Goal: Transaction & Acquisition: Purchase product/service

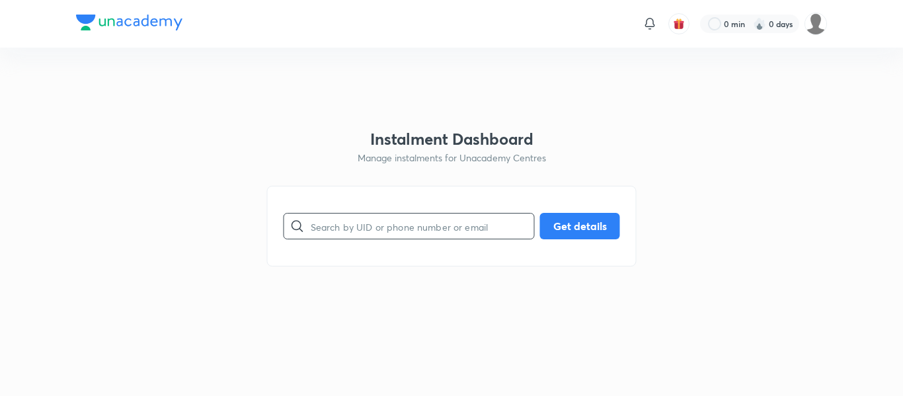
click at [356, 234] on input "text" at bounding box center [422, 227] width 223 height 34
paste input "[EMAIL_ADDRESS][DOMAIN_NAME]"
type input "[EMAIL_ADDRESS][DOMAIN_NAME]"
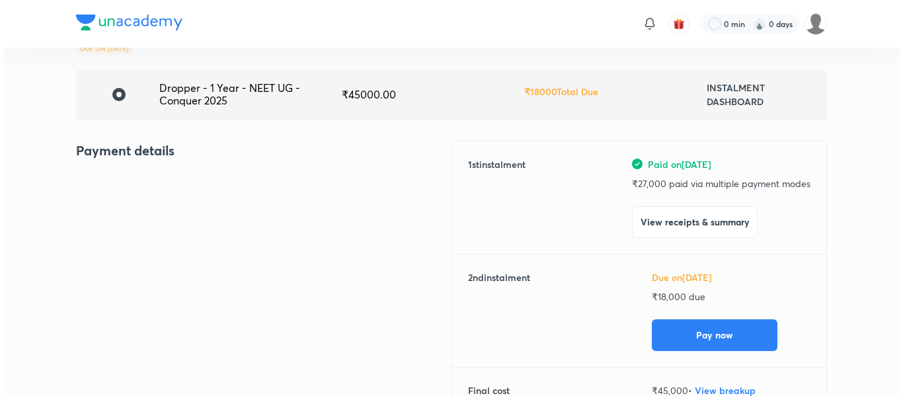
scroll to position [83, 0]
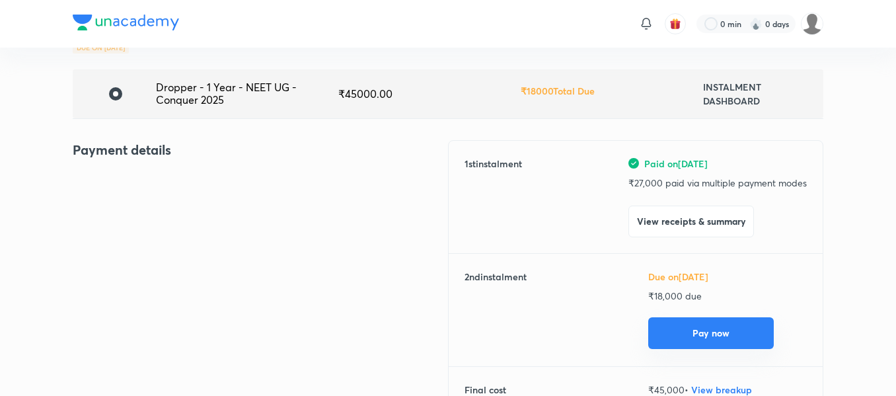
click at [694, 334] on button "Pay now" at bounding box center [711, 333] width 126 height 32
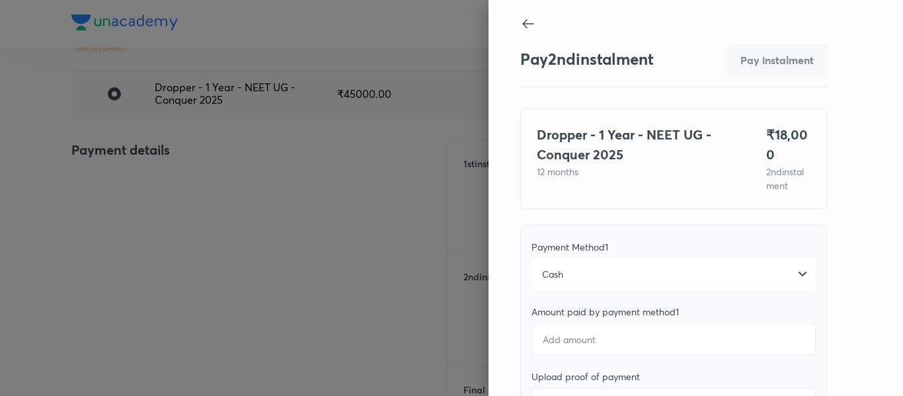
click at [633, 258] on div "Cash" at bounding box center [673, 274] width 284 height 32
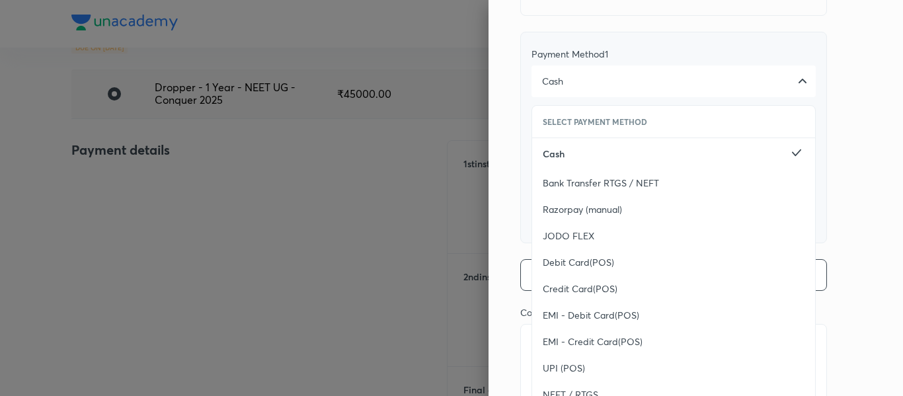
scroll to position [201, 0]
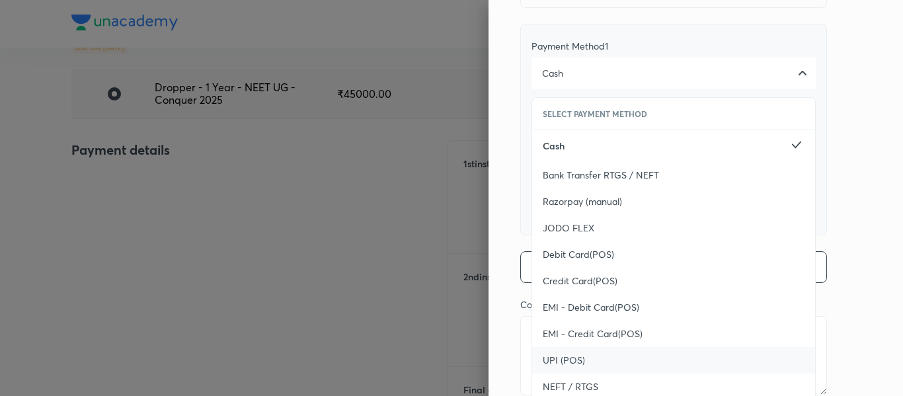
click at [569, 356] on span "UPI (POS)" at bounding box center [564, 360] width 42 height 13
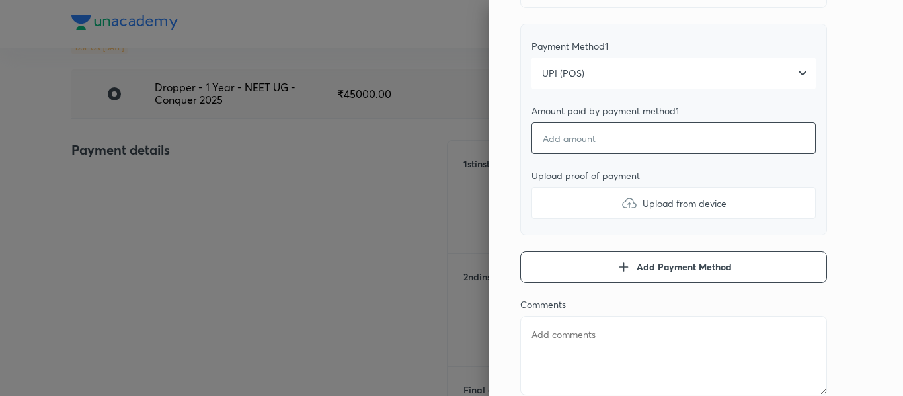
click at [581, 137] on input "number" at bounding box center [673, 138] width 284 height 32
type textarea "x"
type input "1"
type textarea "x"
type input "18"
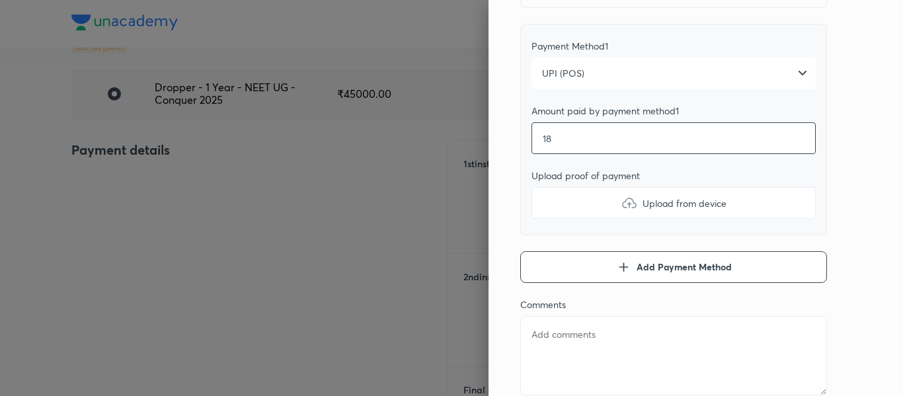
type textarea "x"
type input "180"
type textarea "x"
type input "1800"
type textarea "x"
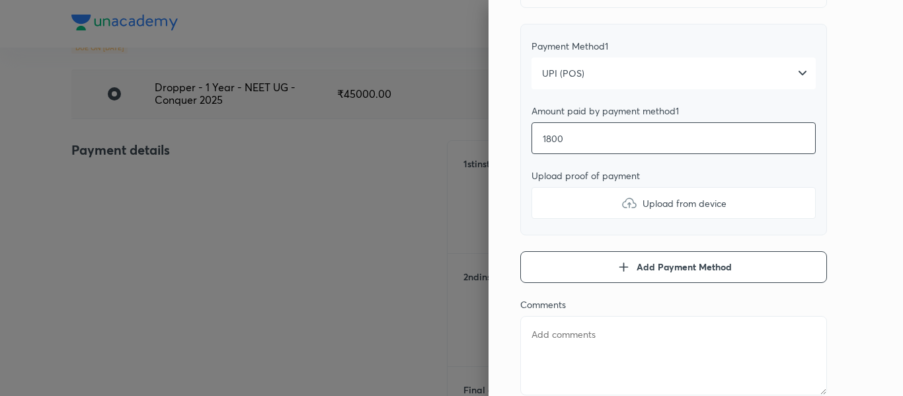
type input "18000"
type textarea "x"
type input "18000"
click at [564, 204] on label "Upload from device" at bounding box center [673, 203] width 284 height 32
click at [0, 0] on input "Upload from device" at bounding box center [0, 0] width 0 height 0
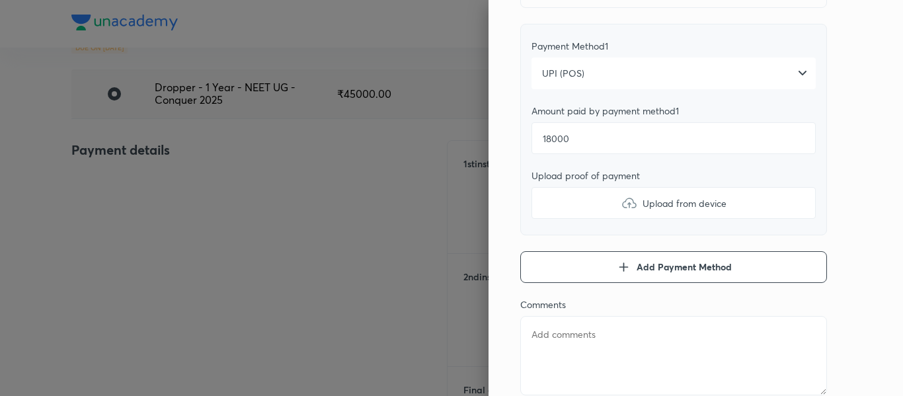
type textarea "x"
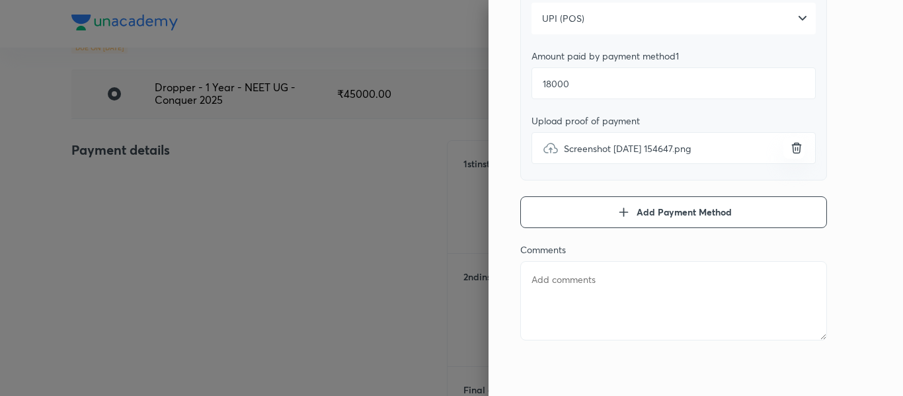
scroll to position [255, 0]
click at [580, 325] on textarea at bounding box center [673, 301] width 307 height 79
type textarea "2"
type textarea "x"
type textarea "2n"
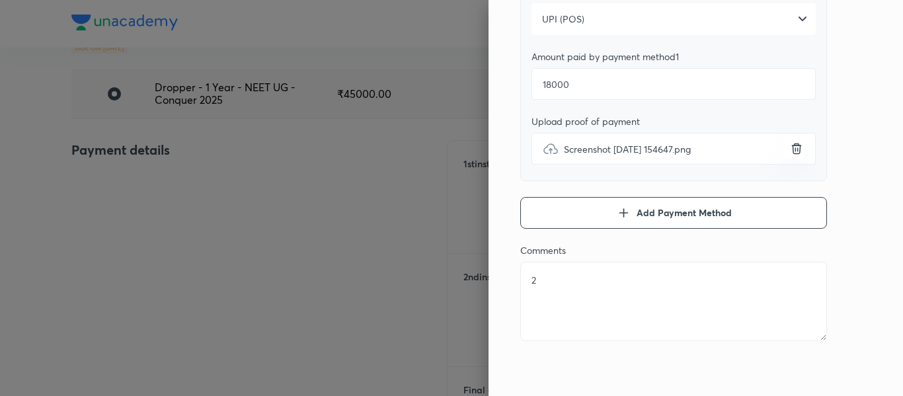
type textarea "x"
type textarea "2nd"
type textarea "x"
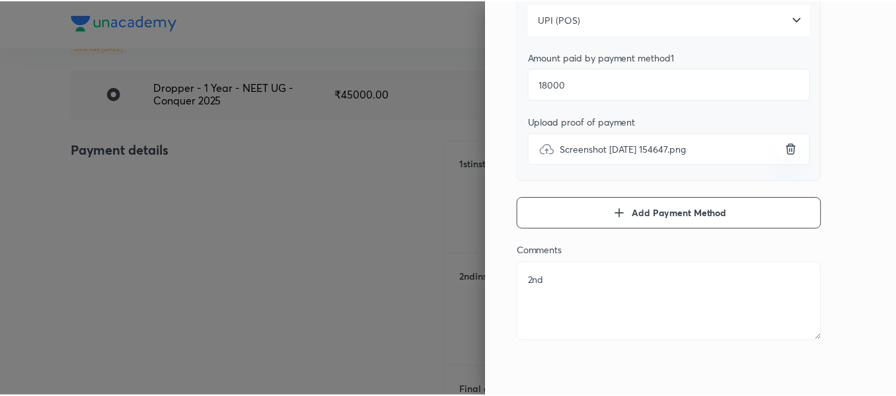
scroll to position [0, 0]
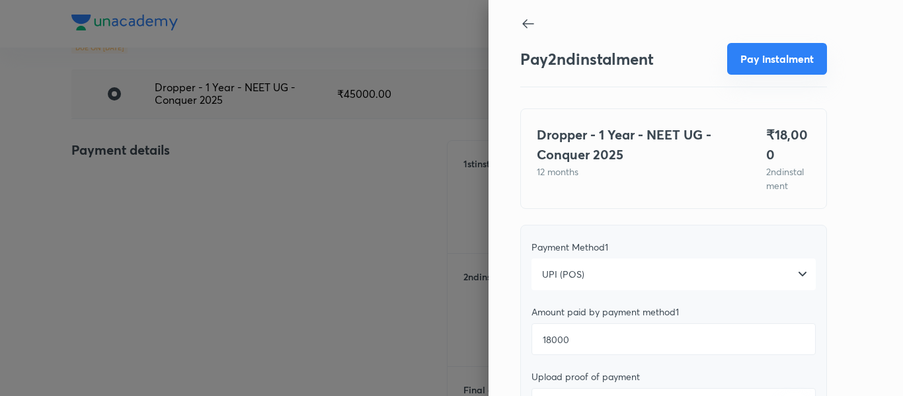
type textarea "2nd"
click at [766, 65] on button "Pay instalment" at bounding box center [777, 59] width 100 height 32
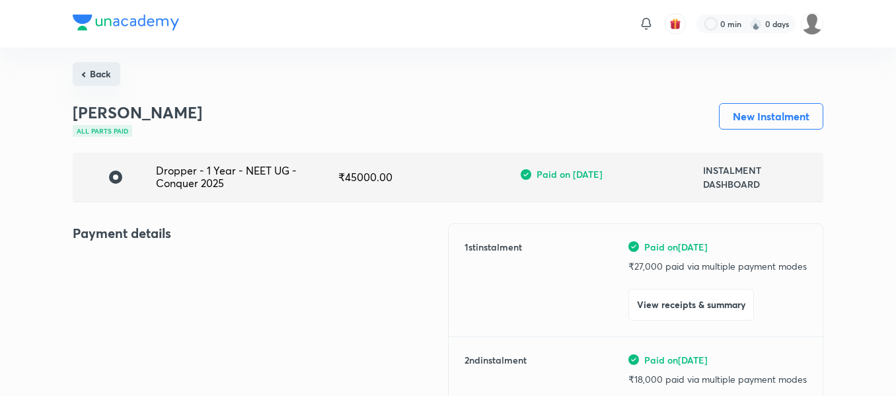
click at [113, 69] on button "Back" at bounding box center [97, 74] width 48 height 24
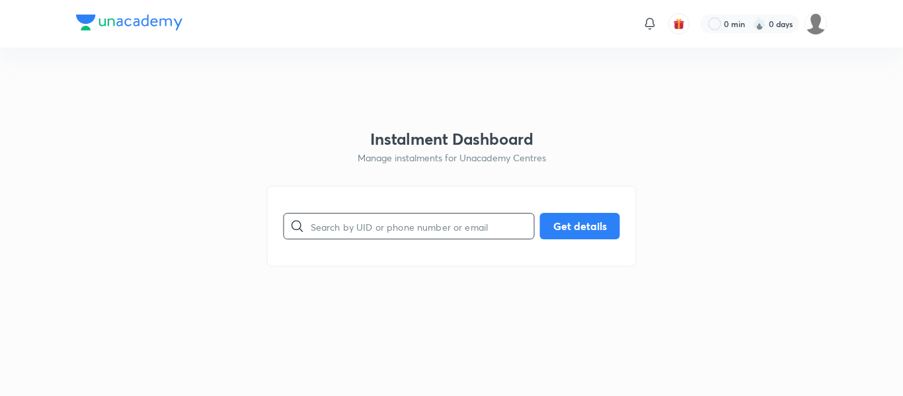
click at [374, 220] on input "text" at bounding box center [422, 227] width 223 height 34
paste input "[EMAIL_ADDRESS][DOMAIN_NAME]"
type input "[EMAIL_ADDRESS][DOMAIN_NAME]"
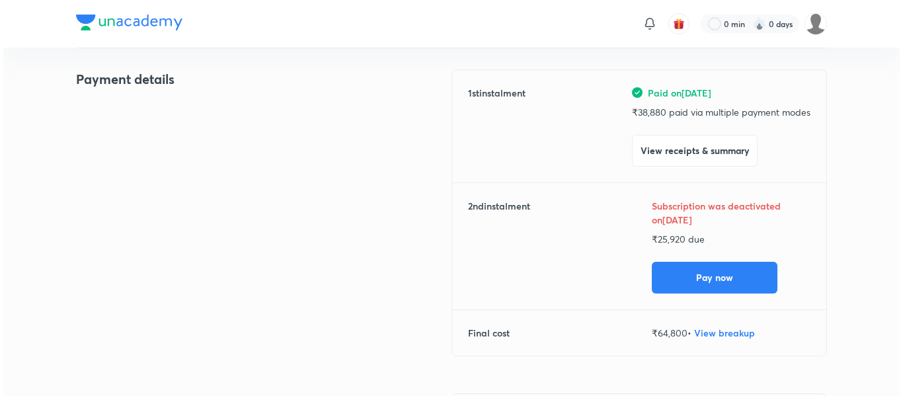
scroll to position [155, 0]
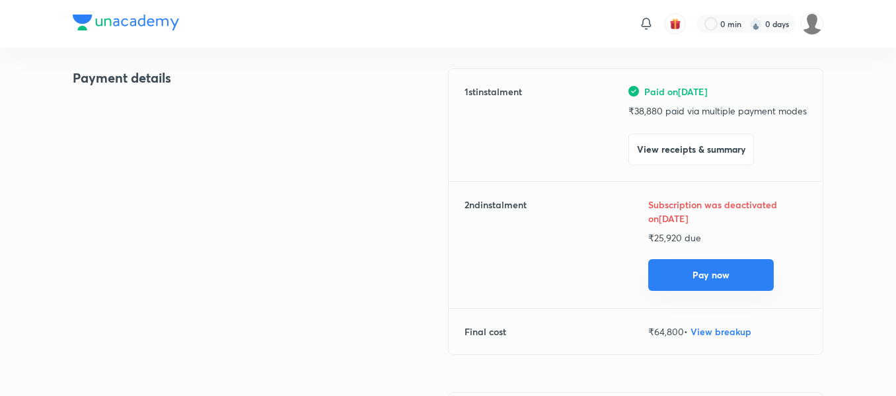
click at [694, 263] on button "Pay now" at bounding box center [711, 275] width 126 height 32
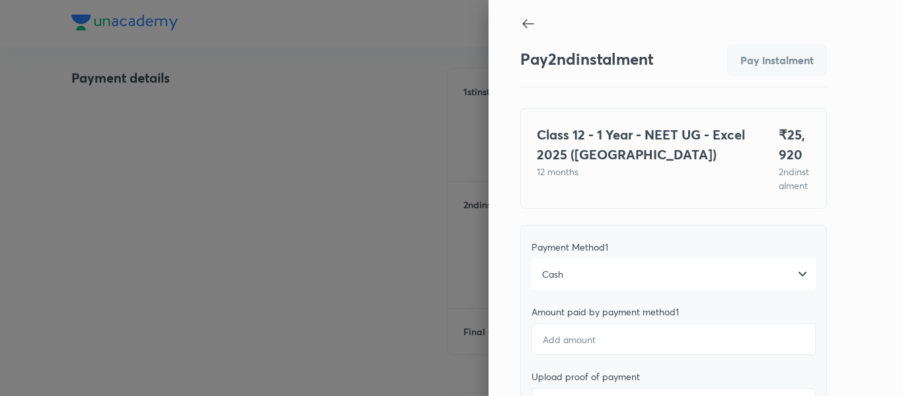
click at [675, 274] on div "Cash" at bounding box center [673, 274] width 284 height 32
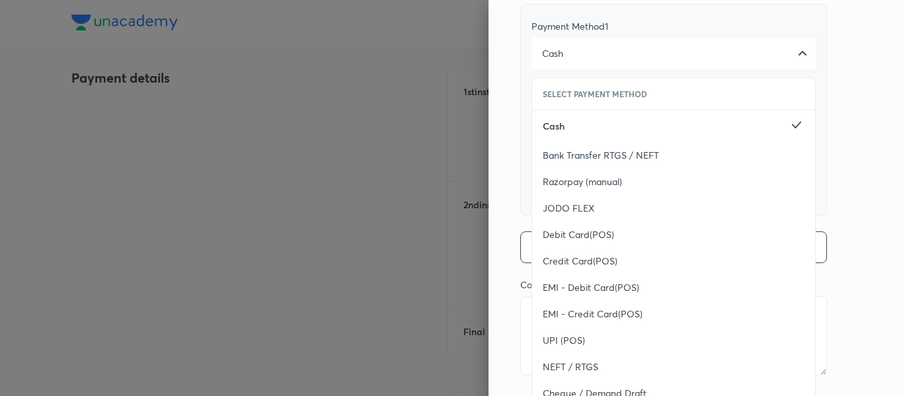
scroll to position [256, 0]
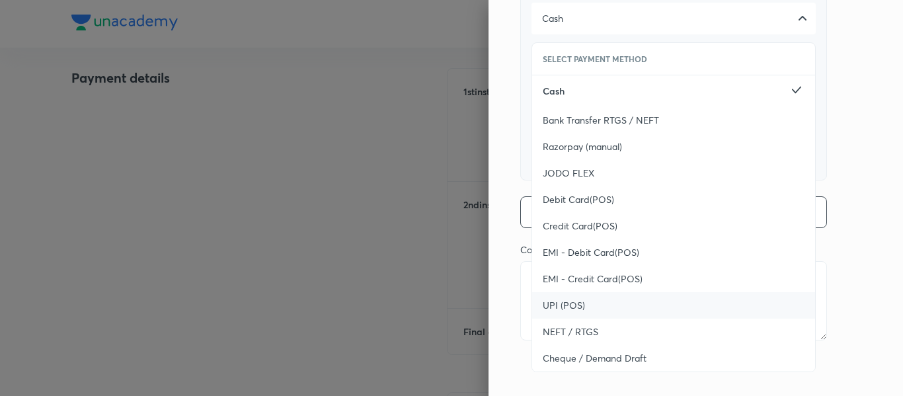
click at [605, 306] on div "UPI (POS)" at bounding box center [673, 305] width 283 height 26
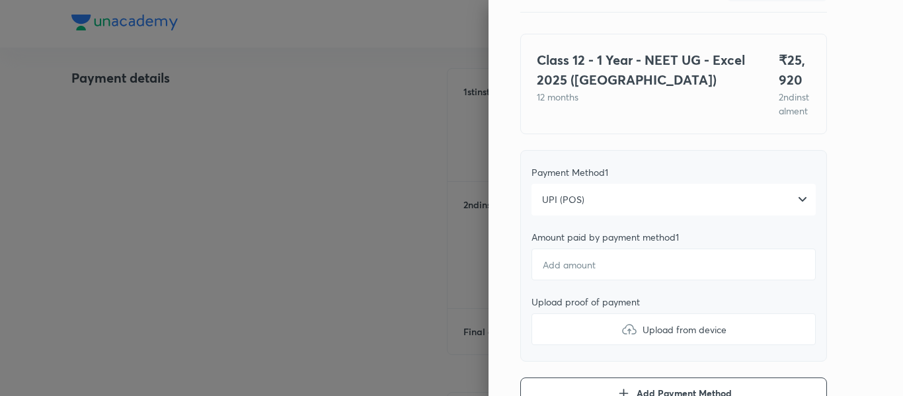
scroll to position [74, 0]
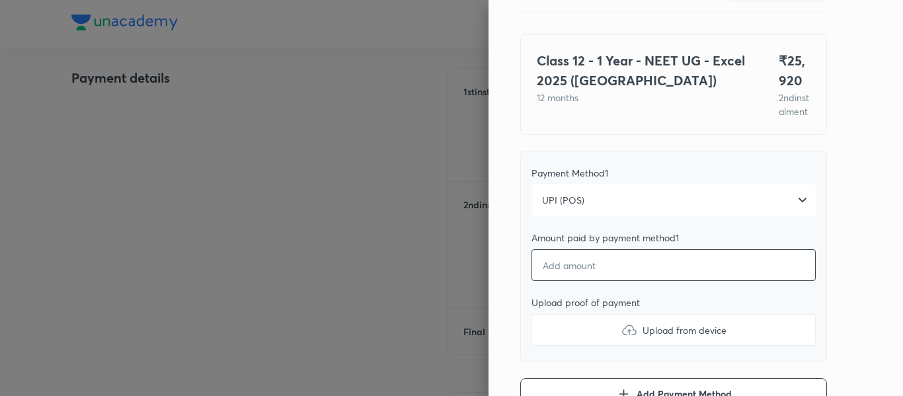
click at [583, 278] on input "number" at bounding box center [673, 265] width 284 height 32
type textarea "x"
type input "2"
type textarea "x"
type input "25"
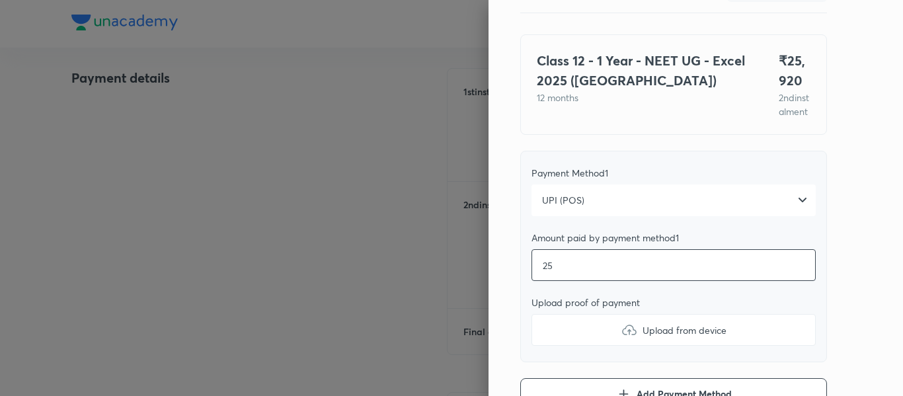
type textarea "x"
type input "259"
type textarea "x"
type input "2592"
type textarea "x"
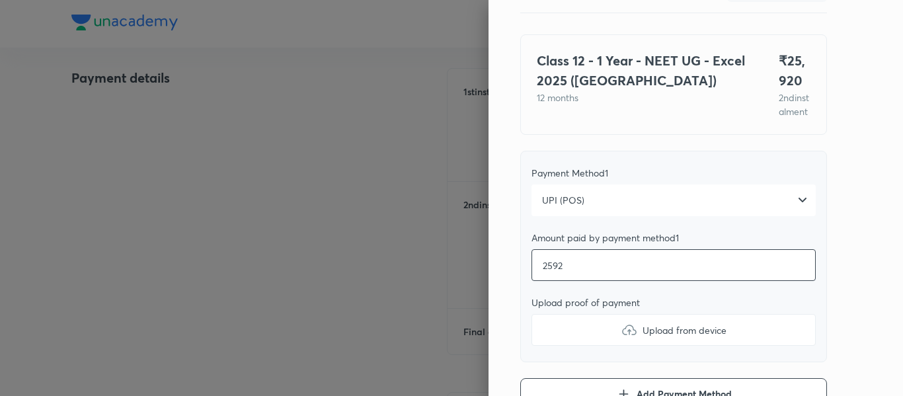
type input "25920"
type textarea "x"
type input "25920"
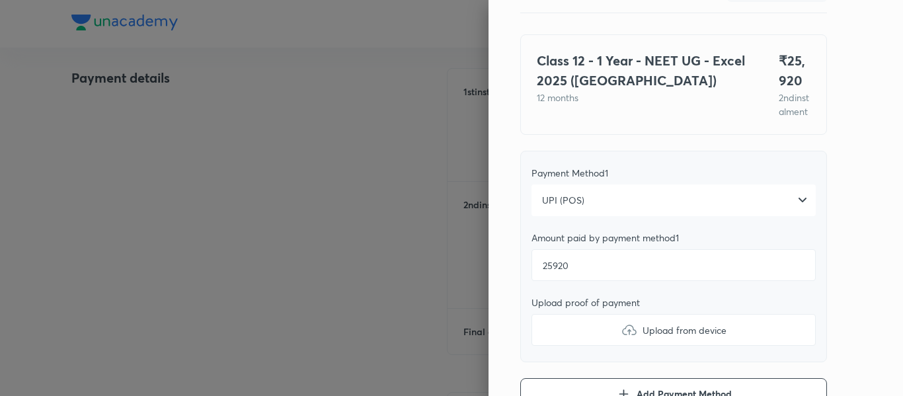
click at [586, 335] on label "Upload from device" at bounding box center [673, 330] width 284 height 32
click at [0, 0] on input "Upload from device" at bounding box center [0, 0] width 0 height 0
type textarea "x"
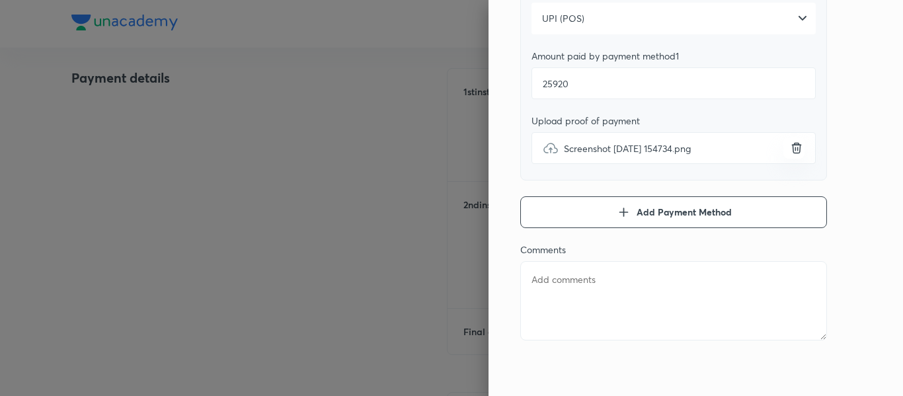
click at [591, 285] on textarea at bounding box center [673, 300] width 307 height 79
type textarea "2"
type textarea "x"
type textarea "2n"
type textarea "x"
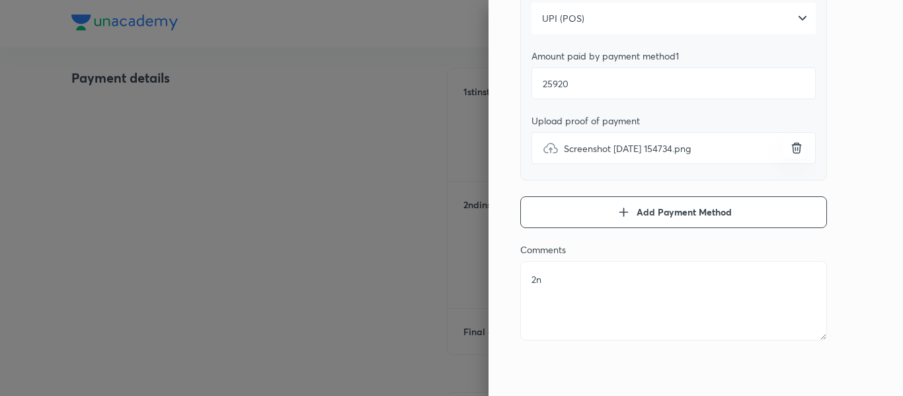
type textarea "2nd"
type textarea "x"
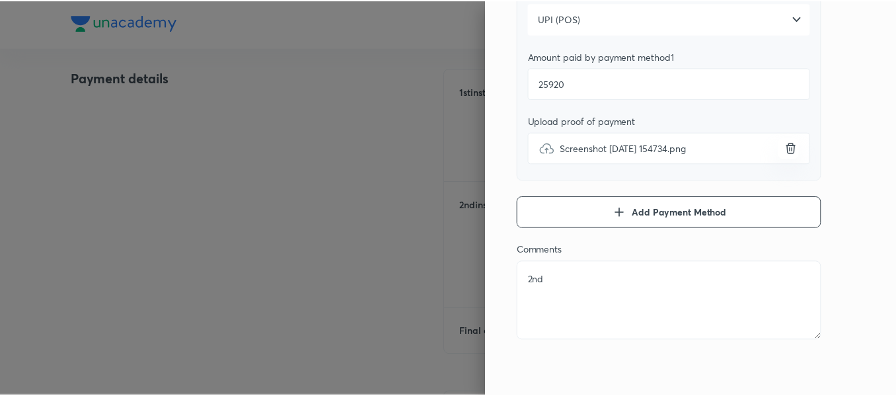
scroll to position [0, 0]
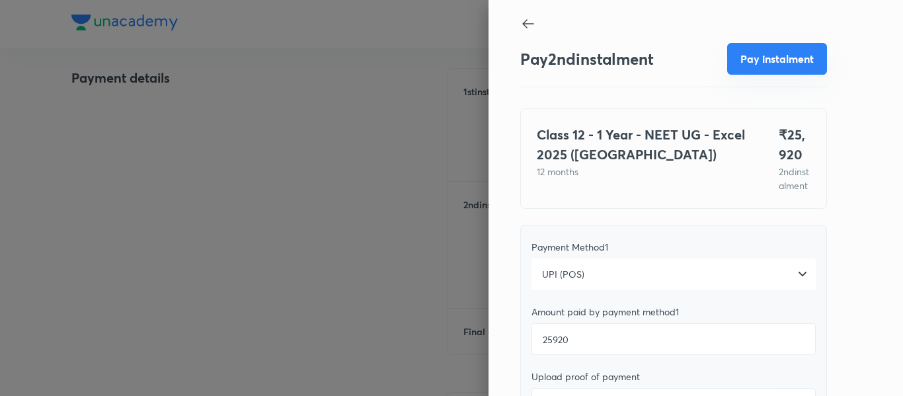
type textarea "2nd"
click at [749, 56] on button "Pay instalment" at bounding box center [777, 59] width 100 height 32
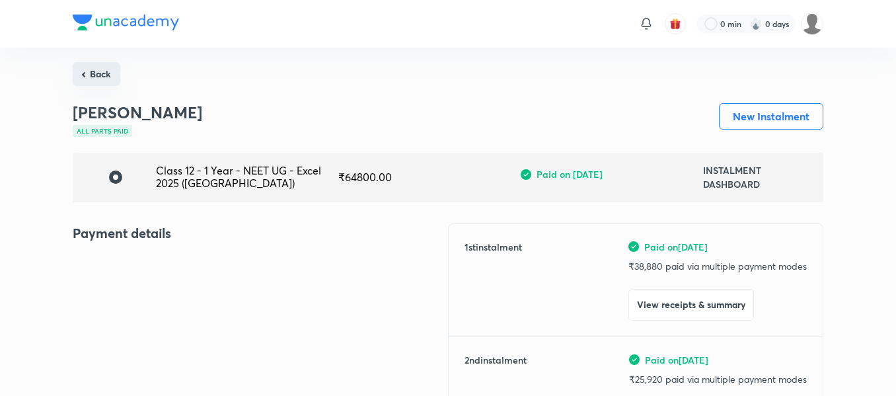
click at [104, 71] on button "Back" at bounding box center [97, 74] width 48 height 24
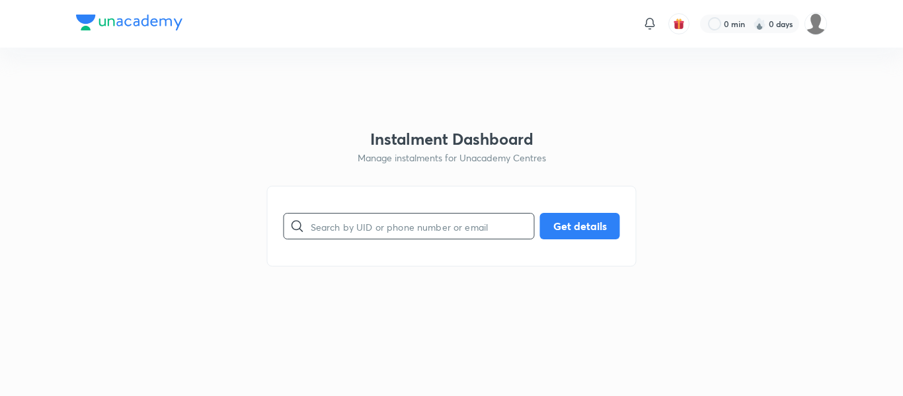
click at [362, 218] on input "text" at bounding box center [422, 227] width 223 height 34
paste input "[EMAIL_ADDRESS][DOMAIN_NAME]"
type input "[EMAIL_ADDRESS][DOMAIN_NAME]"
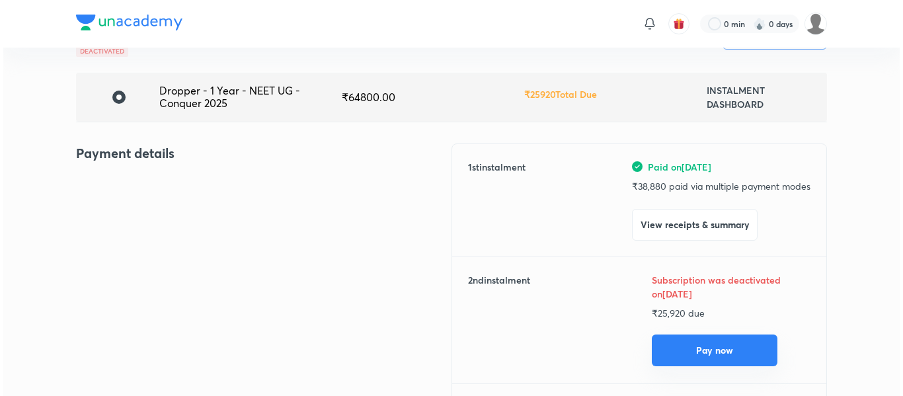
scroll to position [81, 0]
click at [677, 348] on button "Pay now" at bounding box center [711, 350] width 126 height 32
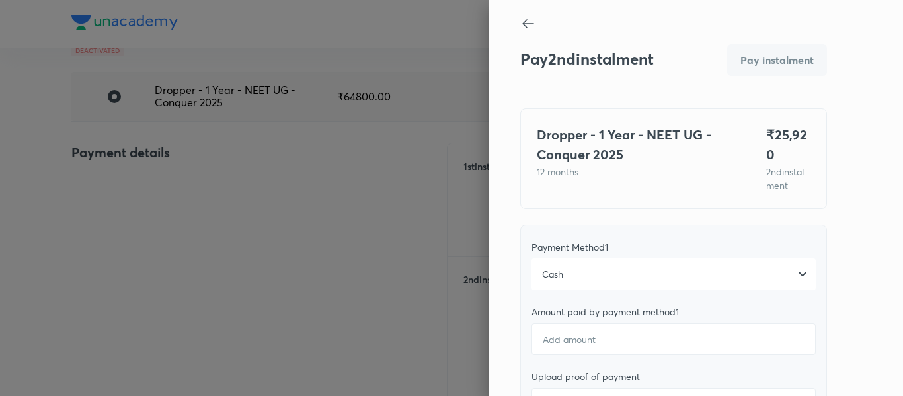
click at [569, 271] on div "Cash" at bounding box center [673, 274] width 284 height 32
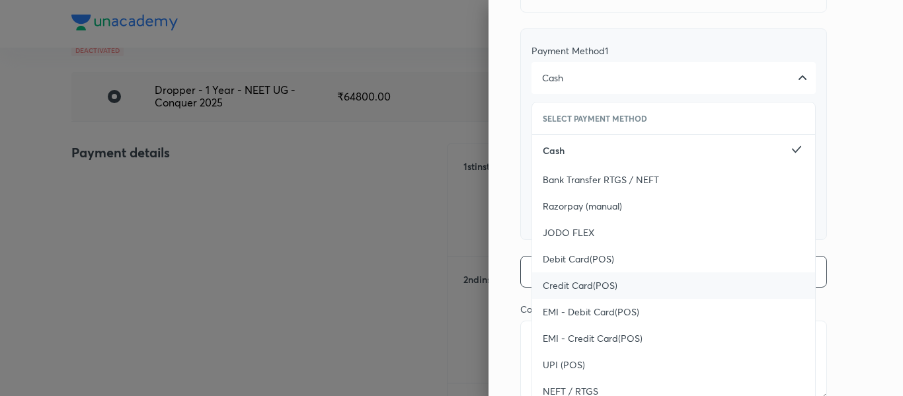
scroll to position [197, 0]
click at [567, 364] on span "UPI (POS)" at bounding box center [564, 364] width 42 height 13
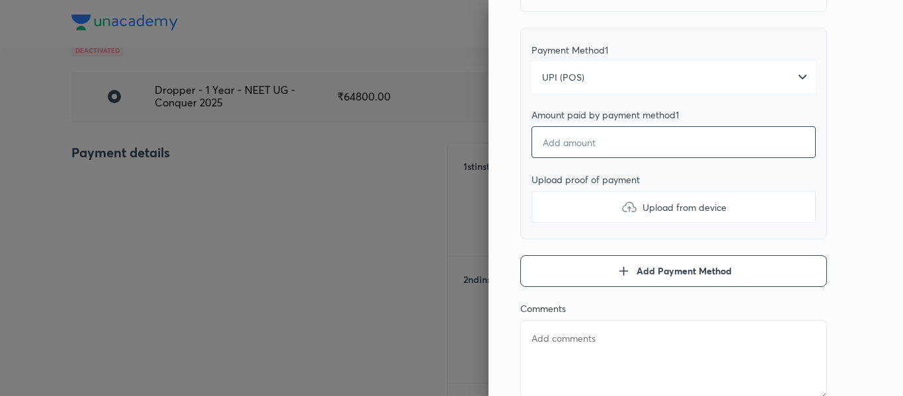
click at [591, 156] on input "number" at bounding box center [673, 142] width 284 height 32
type textarea "x"
type input "2"
type textarea "x"
type input "25"
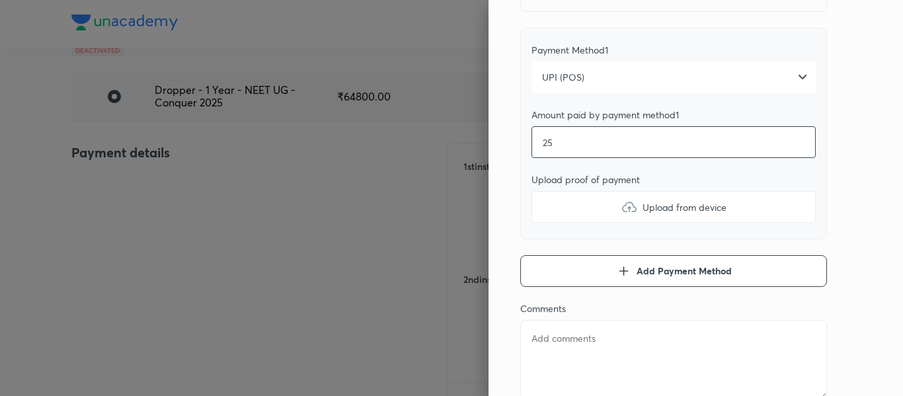
type textarea "x"
type input "259"
type textarea "x"
type input "2592"
type textarea "x"
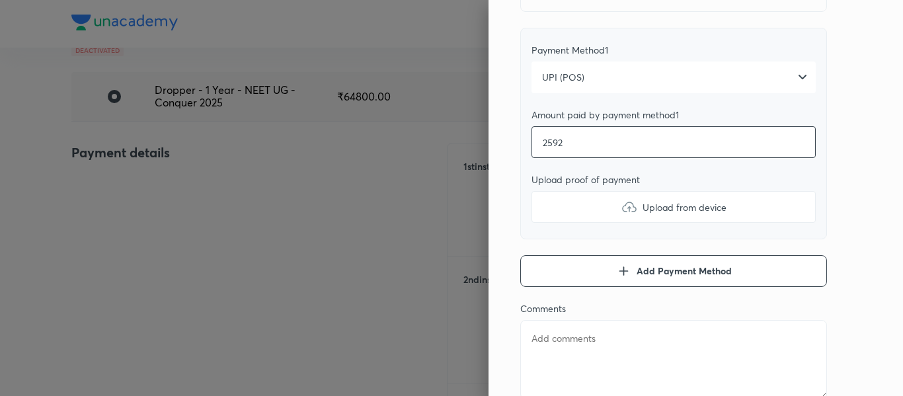
type input "25920"
type textarea "x"
type input "25920"
click at [575, 210] on label "Upload from device" at bounding box center [673, 207] width 284 height 32
click at [0, 0] on input "Upload from device" at bounding box center [0, 0] width 0 height 0
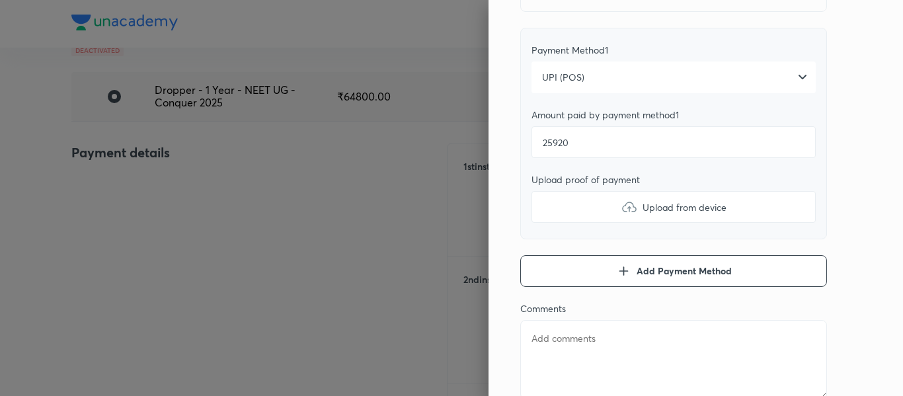
type textarea "x"
click at [544, 319] on div "Comments x" at bounding box center [673, 352] width 307 height 98
click at [545, 329] on textarea at bounding box center [673, 359] width 307 height 79
type textarea "2"
type textarea "x"
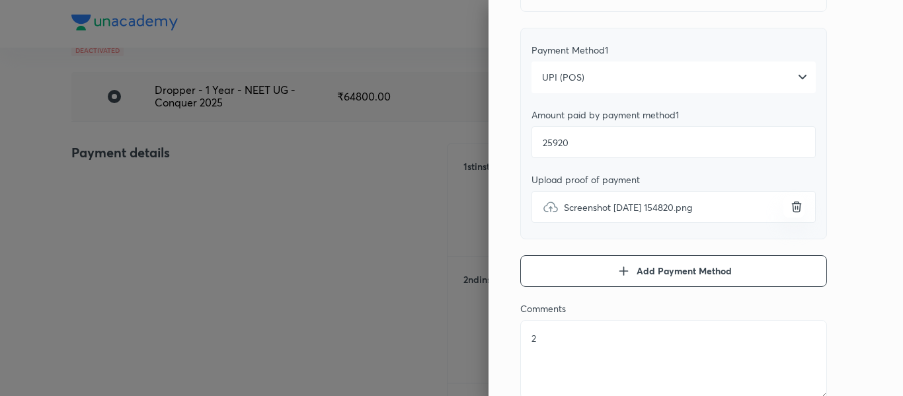
type textarea "2n"
type textarea "x"
type textarea "2nd"
type textarea "x"
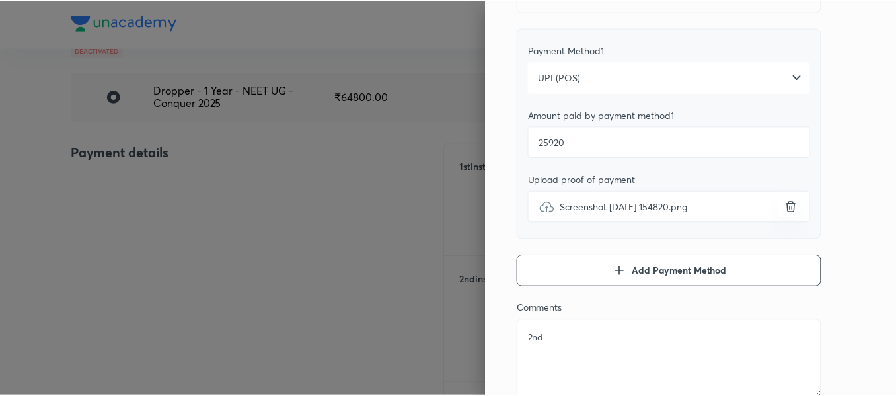
scroll to position [0, 0]
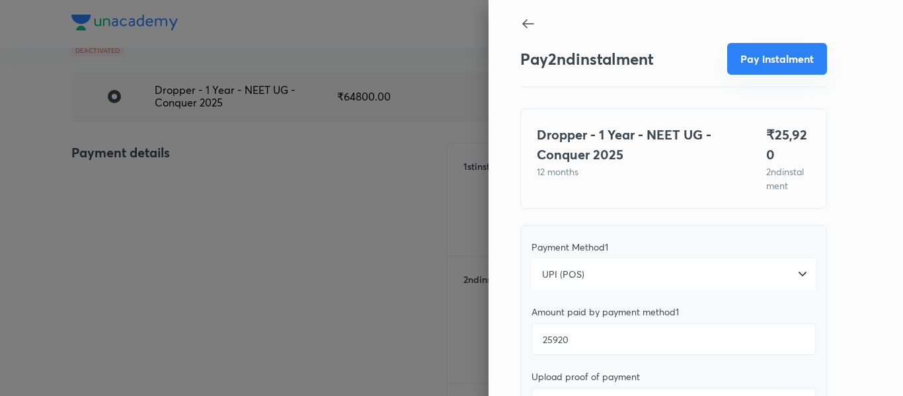
type textarea "2nd"
click at [728, 64] on button "Pay instalment" at bounding box center [777, 59] width 100 height 32
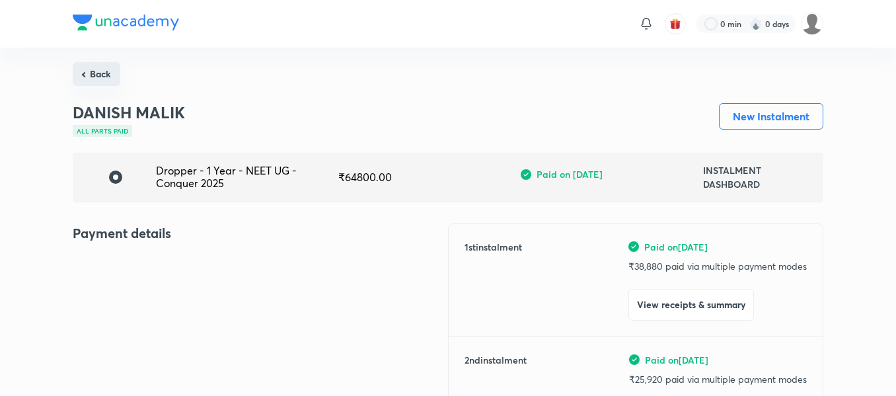
click at [110, 73] on button "Back" at bounding box center [97, 74] width 48 height 24
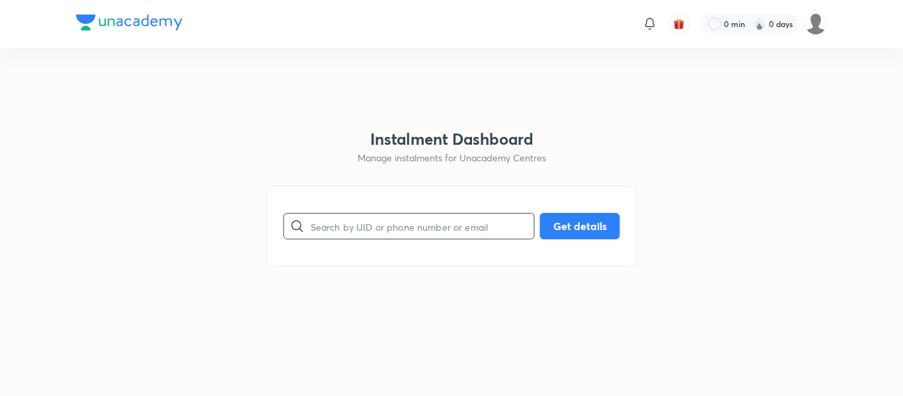
click at [323, 223] on input "text" at bounding box center [422, 227] width 223 height 34
paste input "[EMAIL_ADDRESS][DOMAIN_NAME]"
type input "[EMAIL_ADDRESS][DOMAIN_NAME]"
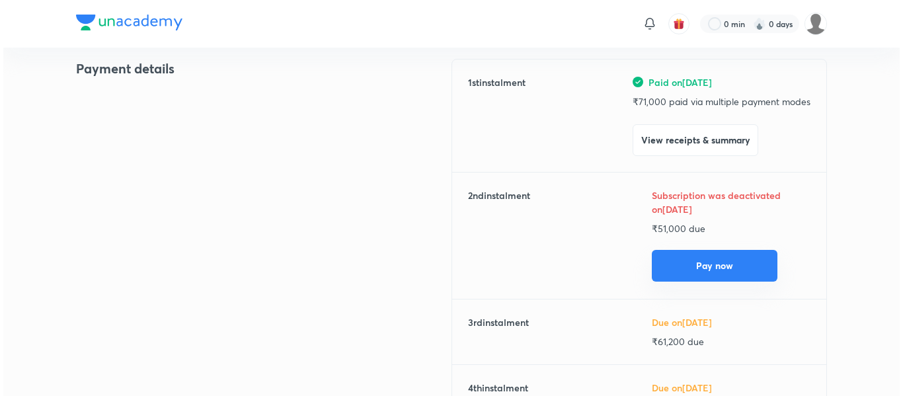
scroll to position [166, 0]
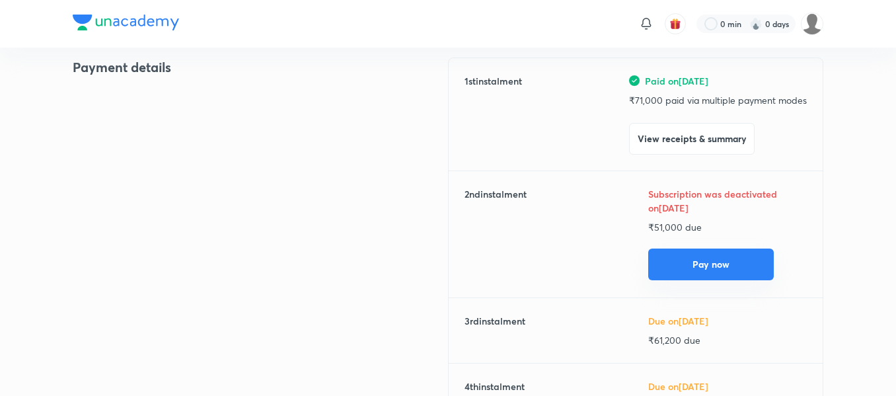
click at [691, 276] on button "Pay now" at bounding box center [711, 265] width 126 height 32
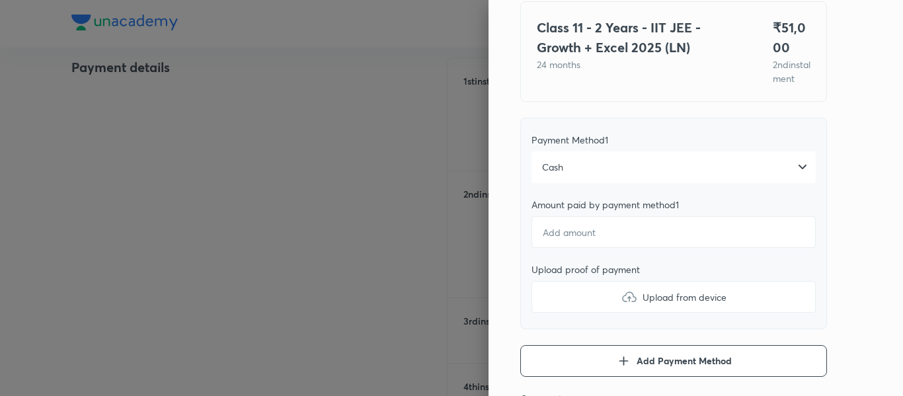
scroll to position [109, 0]
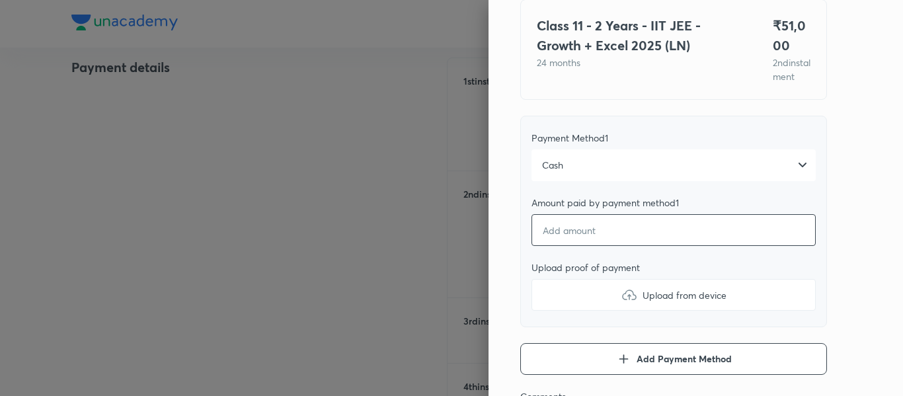
click at [580, 237] on input "number" at bounding box center [673, 230] width 284 height 32
type textarea "x"
type input "5"
type textarea "x"
type input "51"
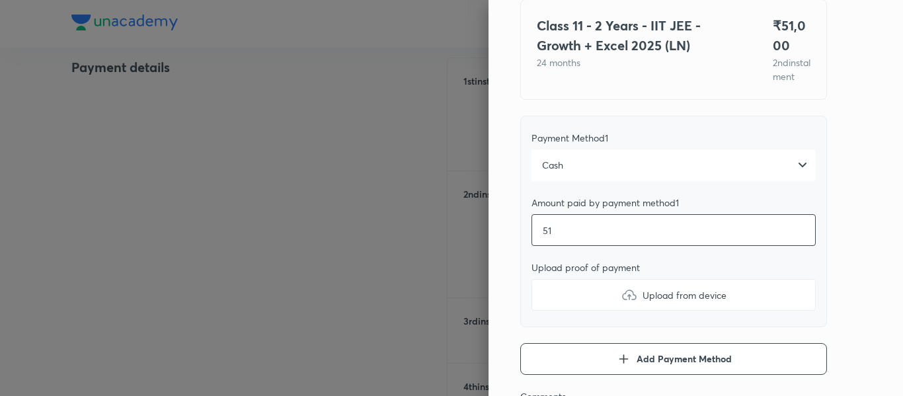
type textarea "x"
type input "510"
type textarea "x"
type input "5100"
type textarea "x"
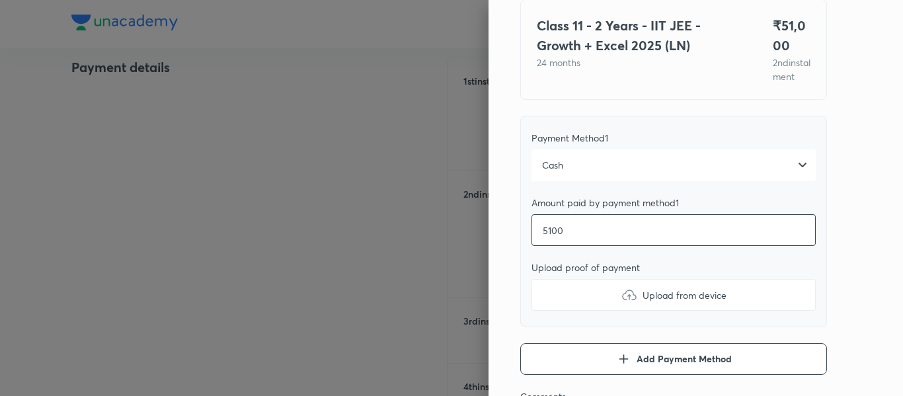
type input "51000"
type textarea "x"
type input "51000"
click at [572, 311] on label "Upload from device" at bounding box center [673, 295] width 284 height 32
click at [0, 0] on input "Upload from device" at bounding box center [0, 0] width 0 height 0
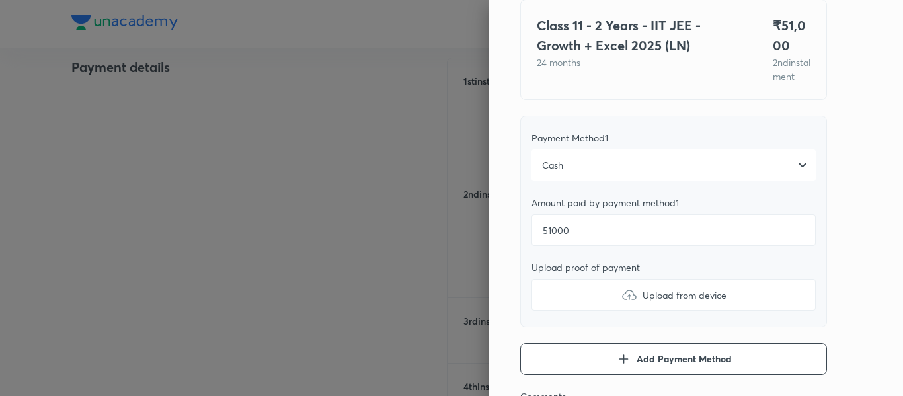
type textarea "x"
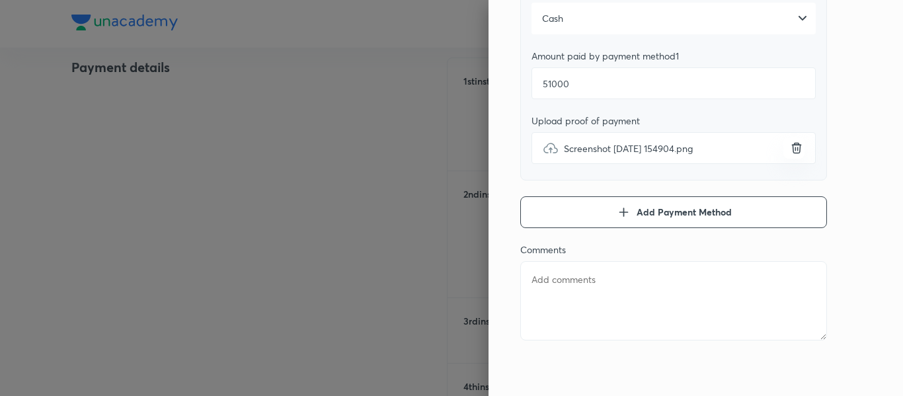
click at [629, 274] on textarea at bounding box center [673, 300] width 307 height 79
type textarea "2"
type textarea "x"
type textarea "2n"
type textarea "x"
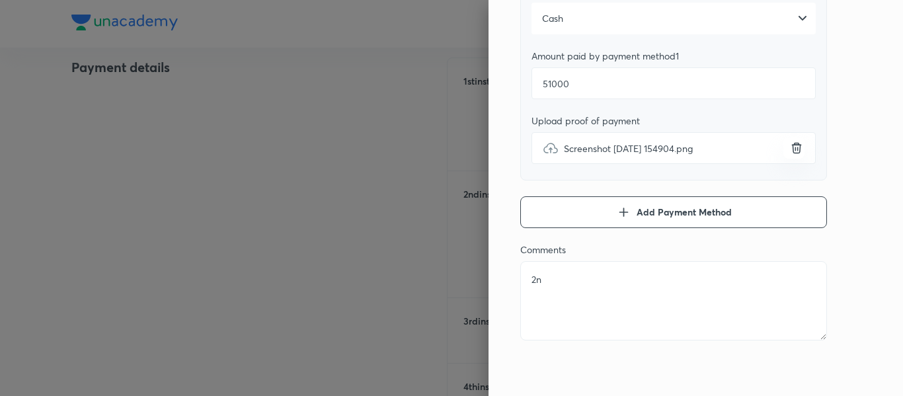
type textarea "2nd"
type textarea "x"
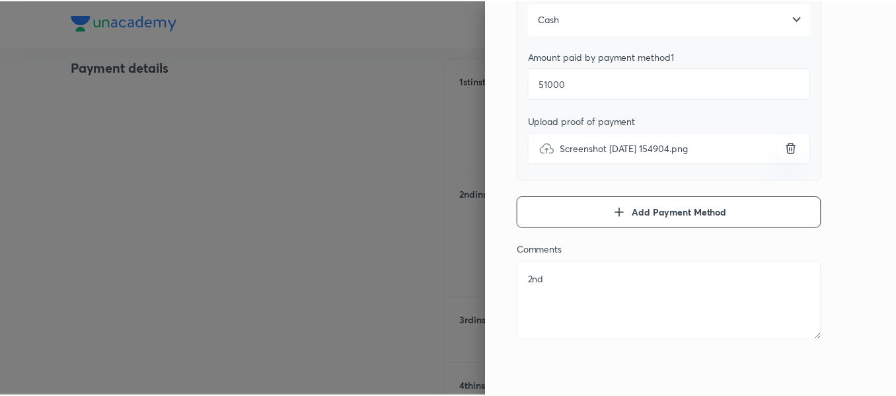
scroll to position [0, 0]
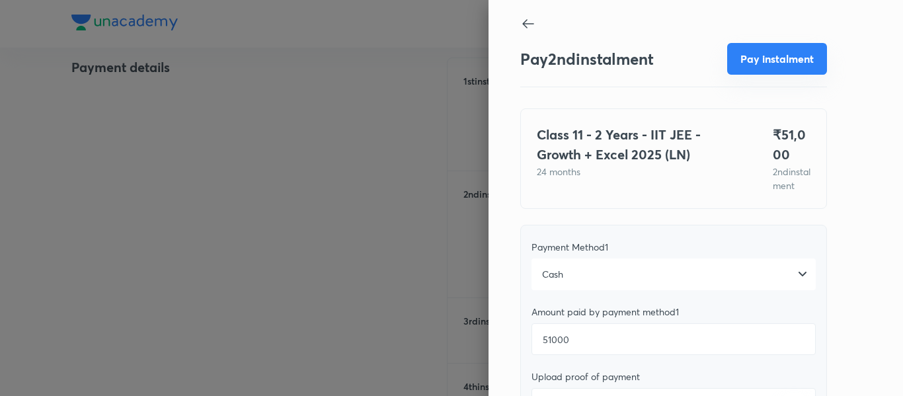
type textarea "2nd"
click at [780, 59] on button "Pay instalment" at bounding box center [777, 59] width 100 height 32
type textarea "x"
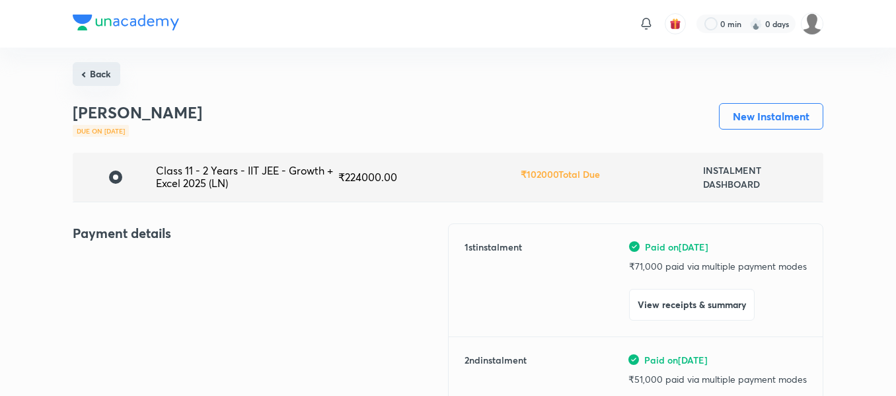
click at [97, 71] on button "Back" at bounding box center [97, 74] width 48 height 24
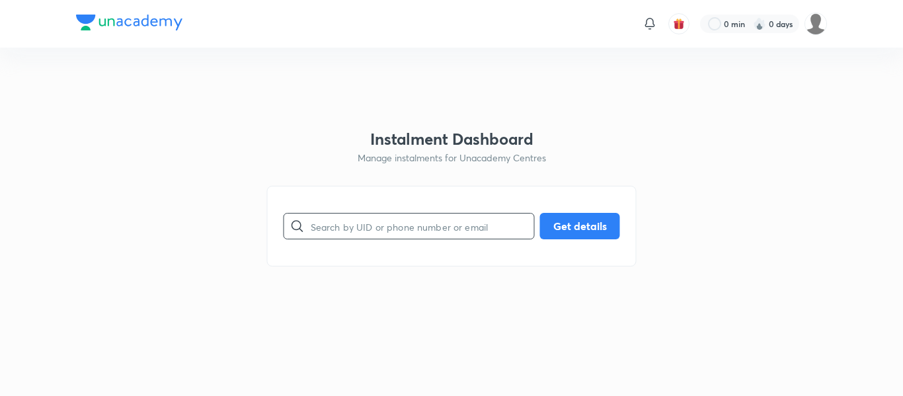
click at [408, 222] on input "text" at bounding box center [422, 227] width 223 height 34
paste input "[EMAIL_ADDRESS][DOMAIN_NAME]"
type input "[EMAIL_ADDRESS][DOMAIN_NAME]"
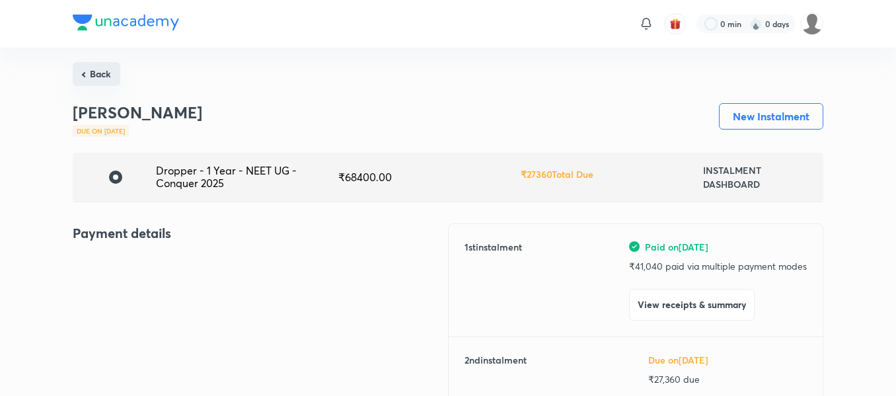
click at [112, 81] on button "Back" at bounding box center [97, 74] width 48 height 24
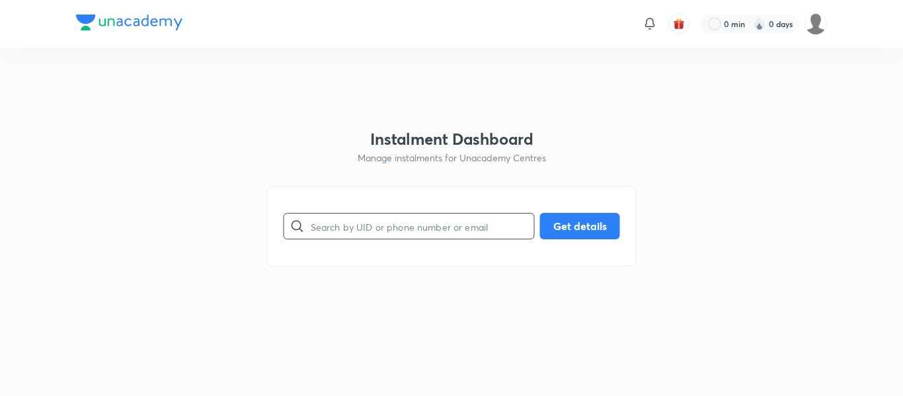
click at [408, 238] on input "text" at bounding box center [422, 227] width 223 height 34
paste input "[EMAIL_ADDRESS][DOMAIN_NAME]"
type input "[EMAIL_ADDRESS][DOMAIN_NAME]"
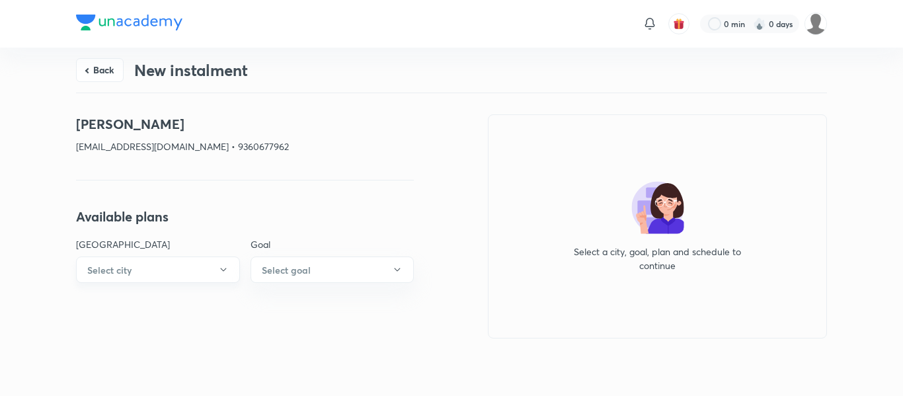
click at [216, 268] on button "Select city" at bounding box center [158, 269] width 164 height 26
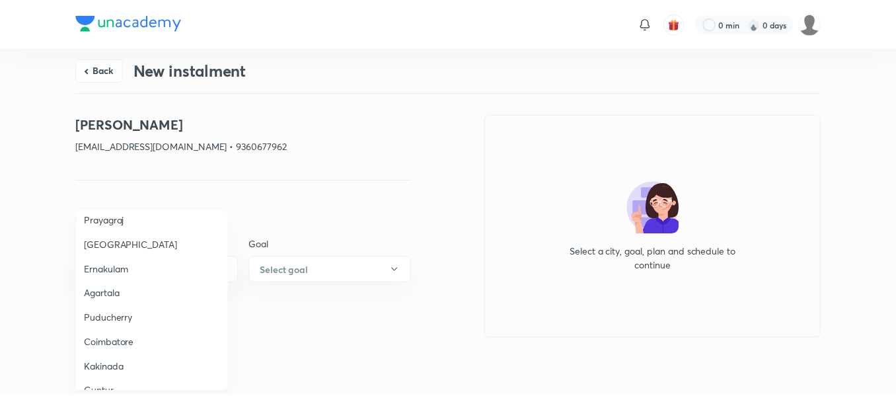
scroll to position [694, 0]
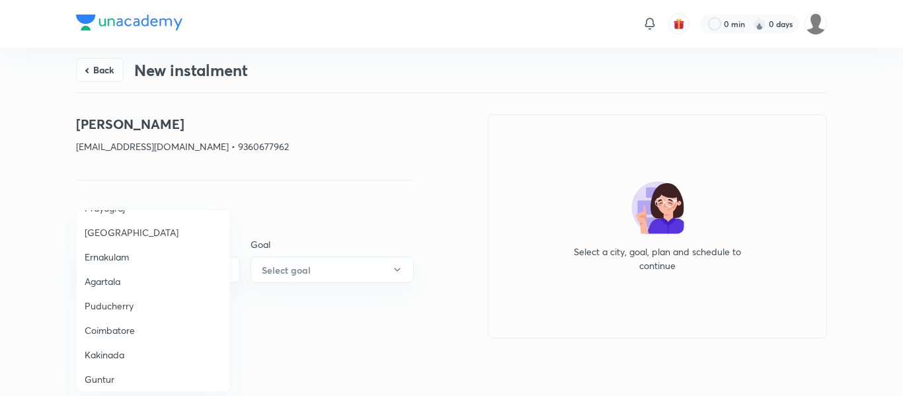
click at [128, 323] on span "Coimbatore" at bounding box center [153, 330] width 137 height 14
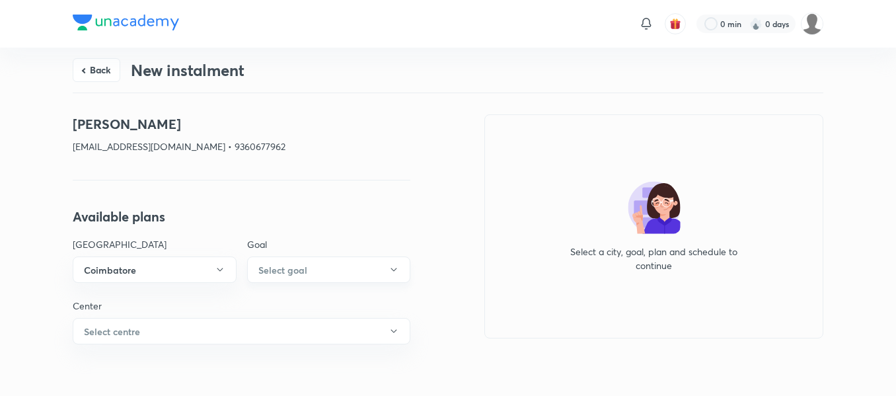
click at [293, 270] on h6 "Select goal" at bounding box center [282, 270] width 49 height 14
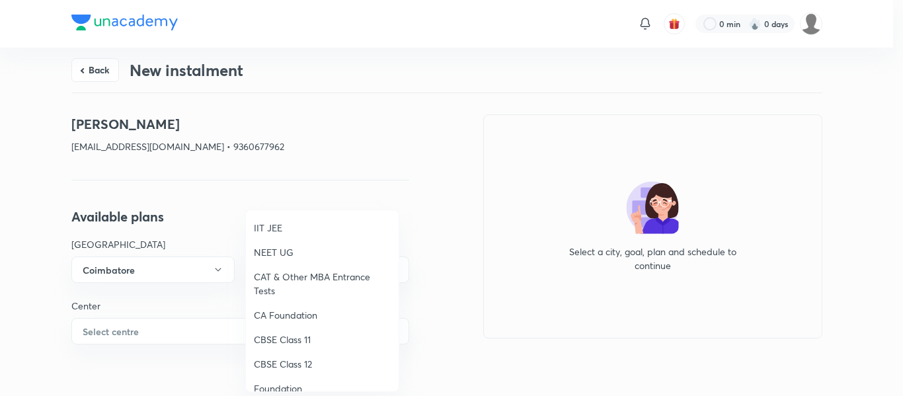
click at [283, 382] on span "Foundation" at bounding box center [322, 388] width 137 height 14
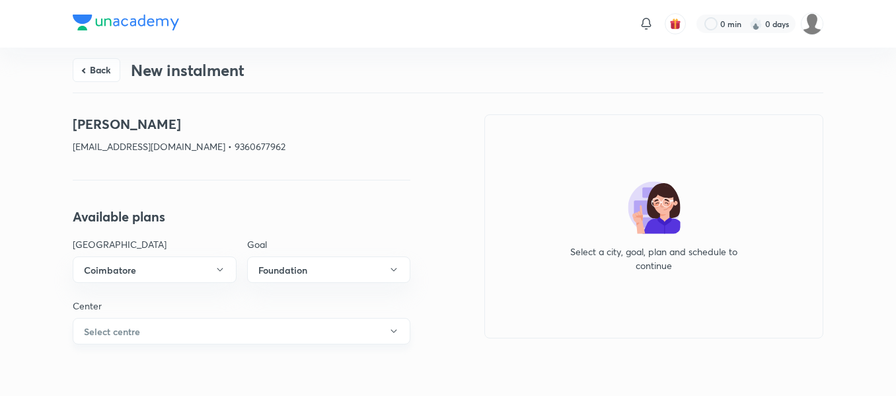
click at [208, 340] on button "Select centre" at bounding box center [242, 331] width 338 height 26
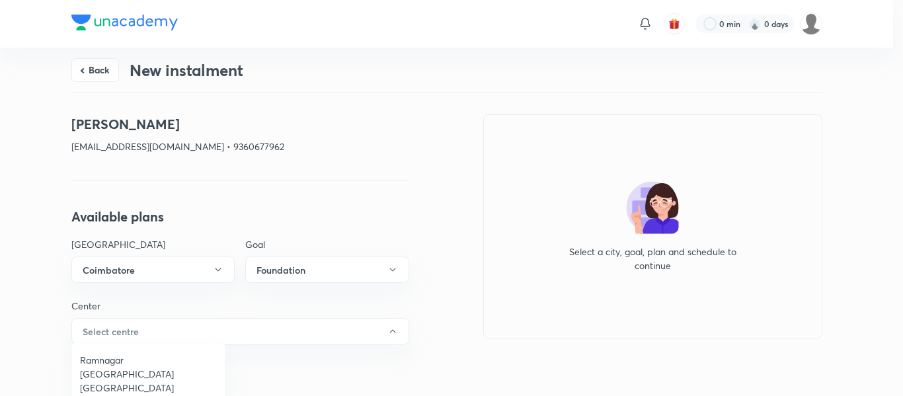
click at [139, 366] on span "Ramnagar [GEOGRAPHIC_DATA] [GEOGRAPHIC_DATA]" at bounding box center [148, 374] width 137 height 42
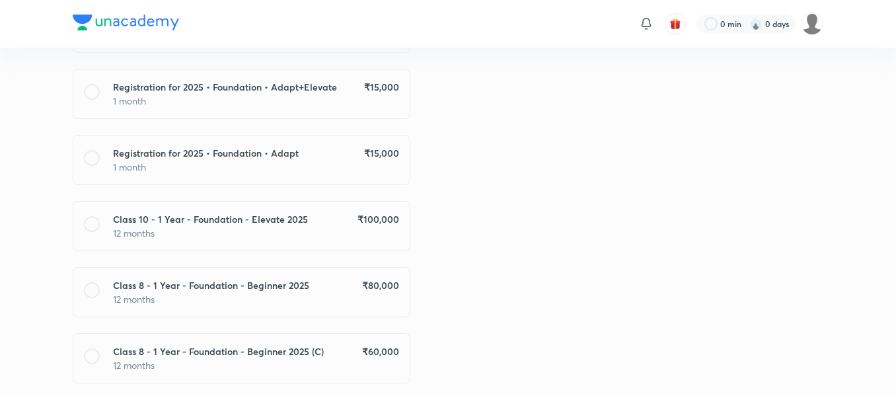
scroll to position [490, 0]
click at [364, 200] on div "[PERSON_NAME] [EMAIL_ADDRESS][DOMAIN_NAME] • 9360677962 Available plans Center …" at bounding box center [242, 175] width 338 height 1103
click at [362, 214] on h6 "₹ 100,000" at bounding box center [379, 219] width 42 height 14
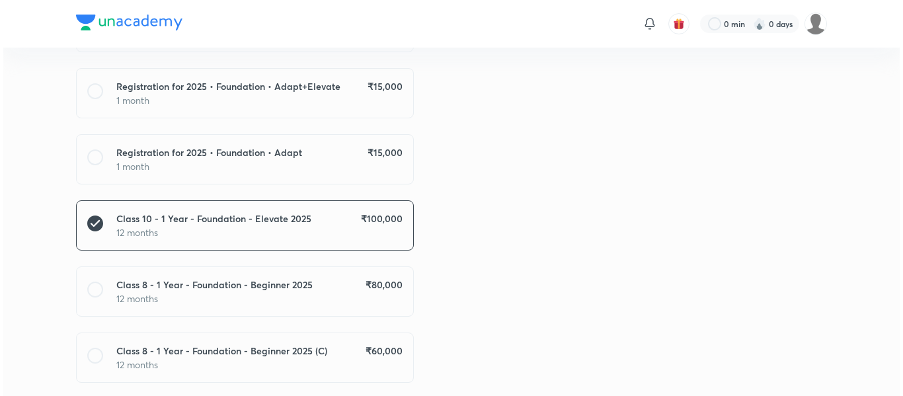
scroll to position [922, 0]
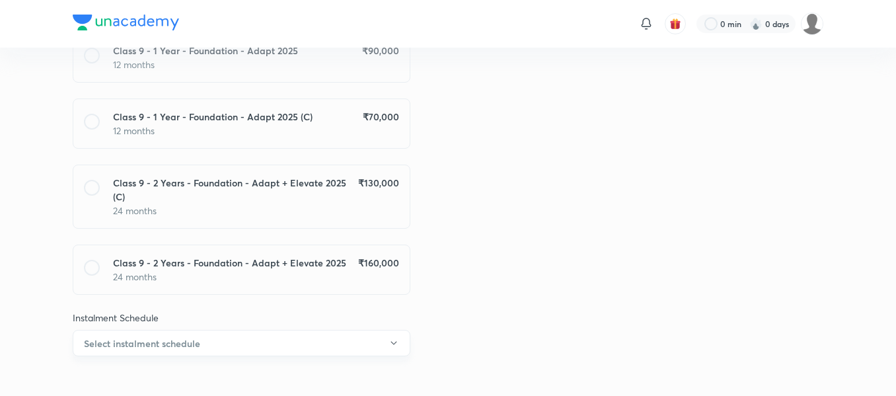
click at [286, 330] on button "Select instalment schedule" at bounding box center [242, 343] width 338 height 26
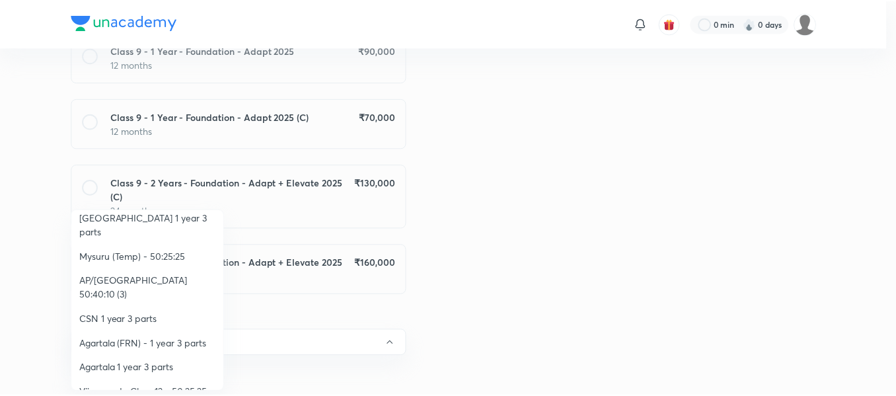
scroll to position [255, 0]
click at [151, 385] on span "Vijayawada Class 12 - 50:25:25" at bounding box center [148, 392] width 137 height 14
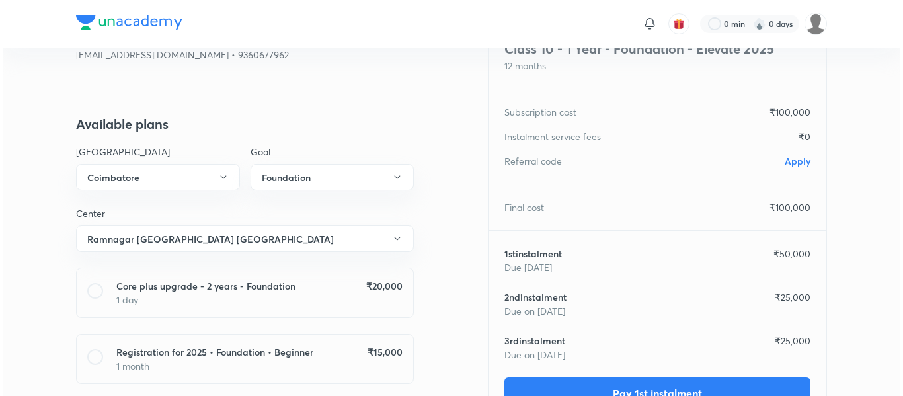
scroll to position [0, 0]
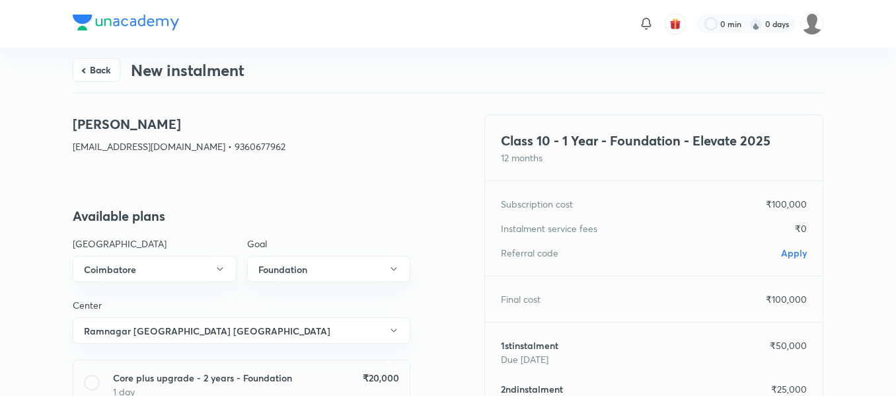
click at [793, 256] on span "Apply" at bounding box center [794, 253] width 26 height 13
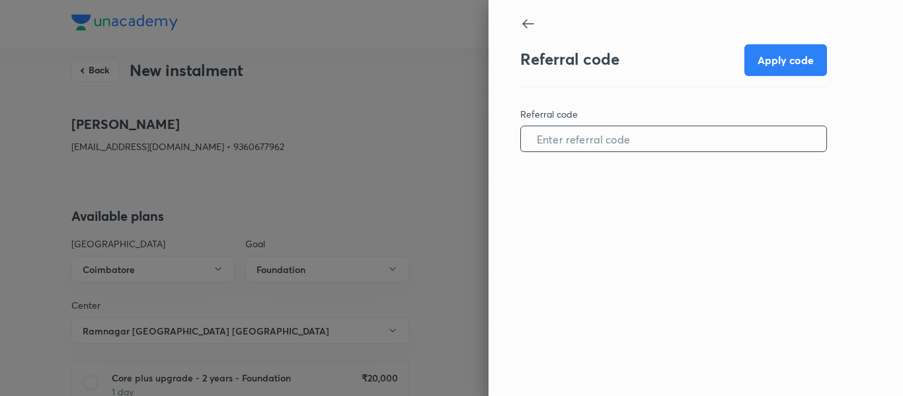
click at [650, 150] on input "text" at bounding box center [673, 139] width 305 height 34
paste input "COIM0975EGI5I9"
type input "COIM0975EGI5I9"
